Goal: Information Seeking & Learning: Find specific fact

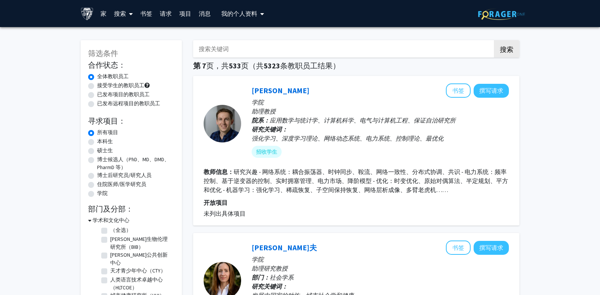
click at [281, 49] on input "搜索关键词" at bounding box center [340, 48] width 295 height 17
type input "o"
type input "[PERSON_NAME]"
click at [494, 40] on button "搜索" at bounding box center [507, 48] width 26 height 17
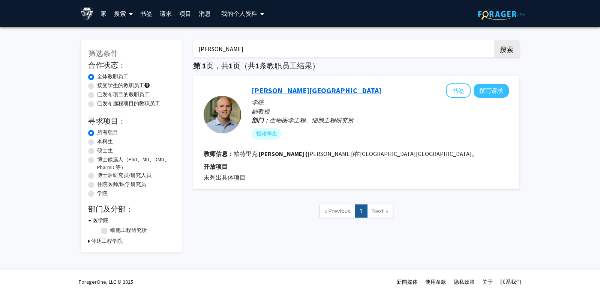
click at [273, 94] on font "[PERSON_NAME][GEOGRAPHIC_DATA]" at bounding box center [317, 90] width 130 height 9
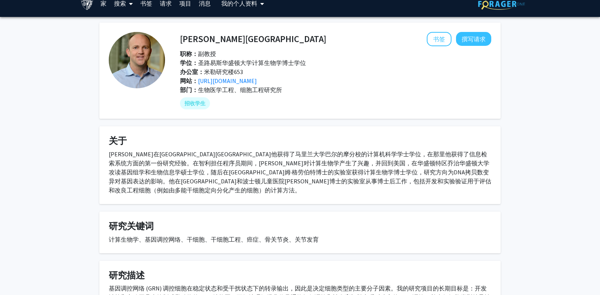
scroll to position [13, 0]
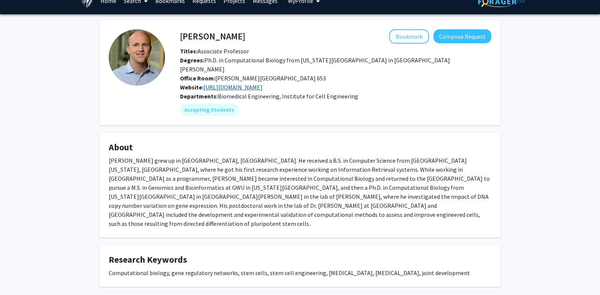
click at [235, 83] on link "[URL][DOMAIN_NAME]" at bounding box center [233, 87] width 59 height 8
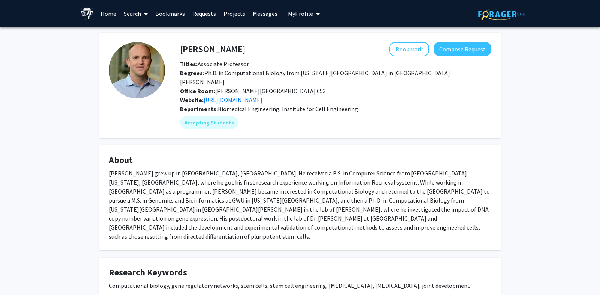
click at [288, 17] on span "My Profile" at bounding box center [300, 14] width 25 height 8
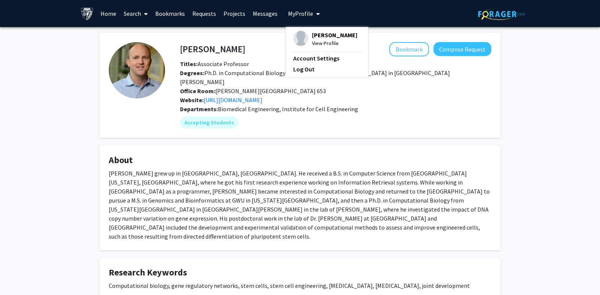
click at [271, 15] on link "Messages" at bounding box center [265, 13] width 32 height 26
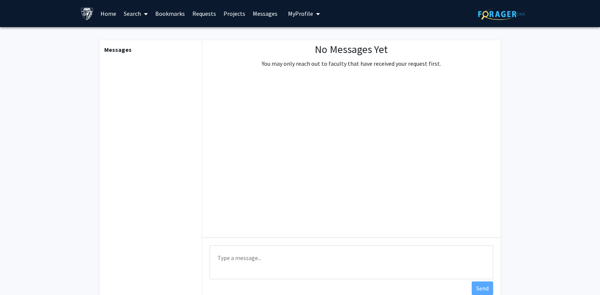
click at [305, 16] on span "My Profile" at bounding box center [300, 14] width 25 height 8
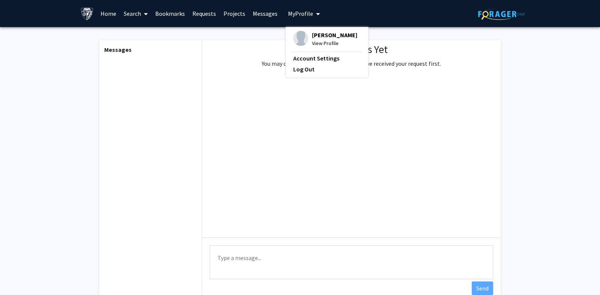
click at [301, 34] on img at bounding box center [300, 38] width 15 height 15
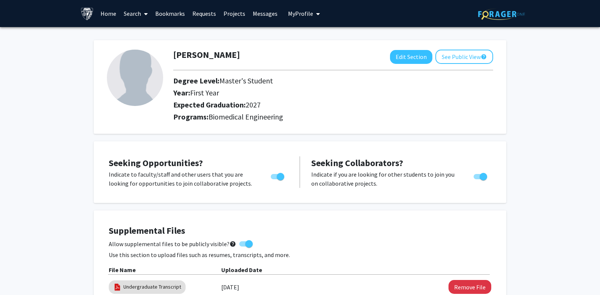
click at [202, 15] on link "Requests" at bounding box center [204, 13] width 31 height 26
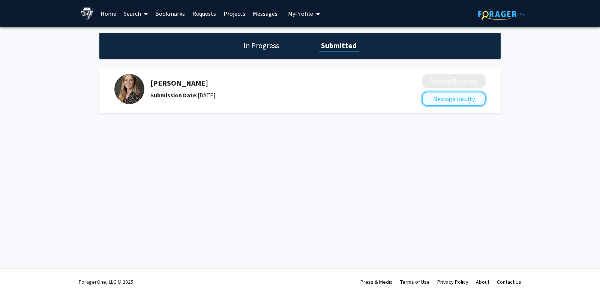
click at [436, 101] on button "Message Faculty" at bounding box center [454, 99] width 64 height 14
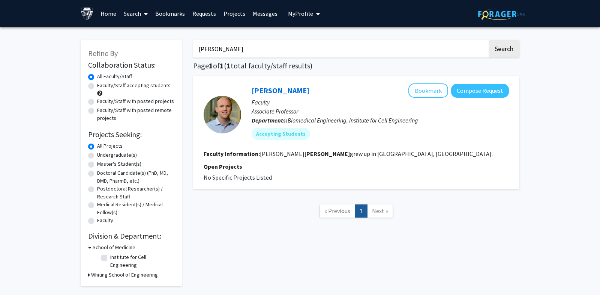
click at [219, 42] on input "partick cahan" at bounding box center [340, 48] width 295 height 17
drag, startPoint x: 251, startPoint y: 48, endPoint x: 159, endPoint y: 48, distance: 92.7
click at [159, 48] on div "Refine By Collaboration Status: Collaboration Status All Faculty/Staff Collabor…" at bounding box center [300, 159] width 450 height 253
paste input "Jonathan Schneck"
click at [489, 40] on button "Search" at bounding box center [504, 48] width 31 height 17
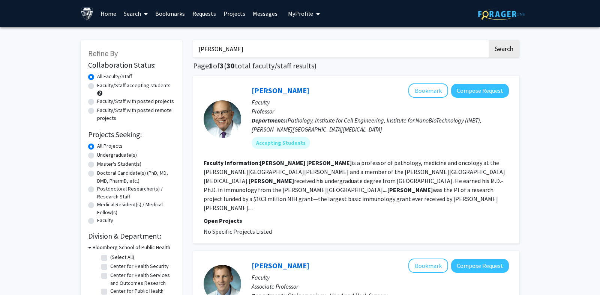
drag, startPoint x: 250, startPoint y: 49, endPoint x: 152, endPoint y: 49, distance: 98.3
type input "micheal beer"
click at [489, 40] on button "Search" at bounding box center [504, 48] width 31 height 17
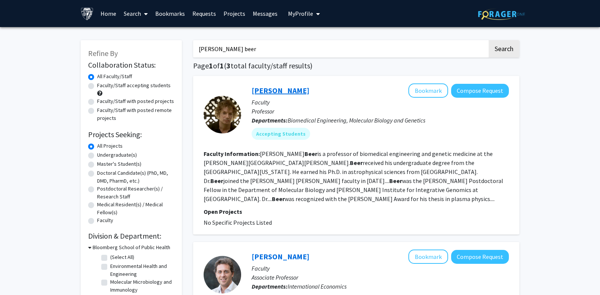
click at [280, 90] on link "Michael Beer" at bounding box center [281, 90] width 58 height 9
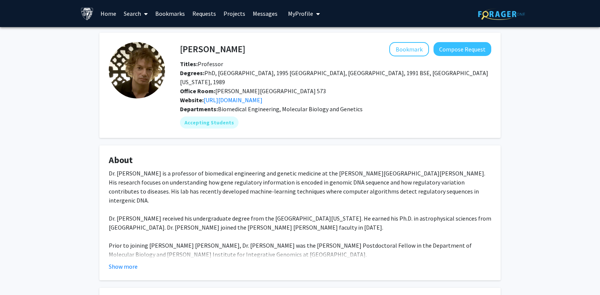
click at [242, 95] on div "Website: http://www.beerlab.org/" at bounding box center [335, 99] width 323 height 9
click at [242, 96] on link "http://www.beerlab.org/" at bounding box center [233, 100] width 59 height 8
